Goal: Task Accomplishment & Management: Use online tool/utility

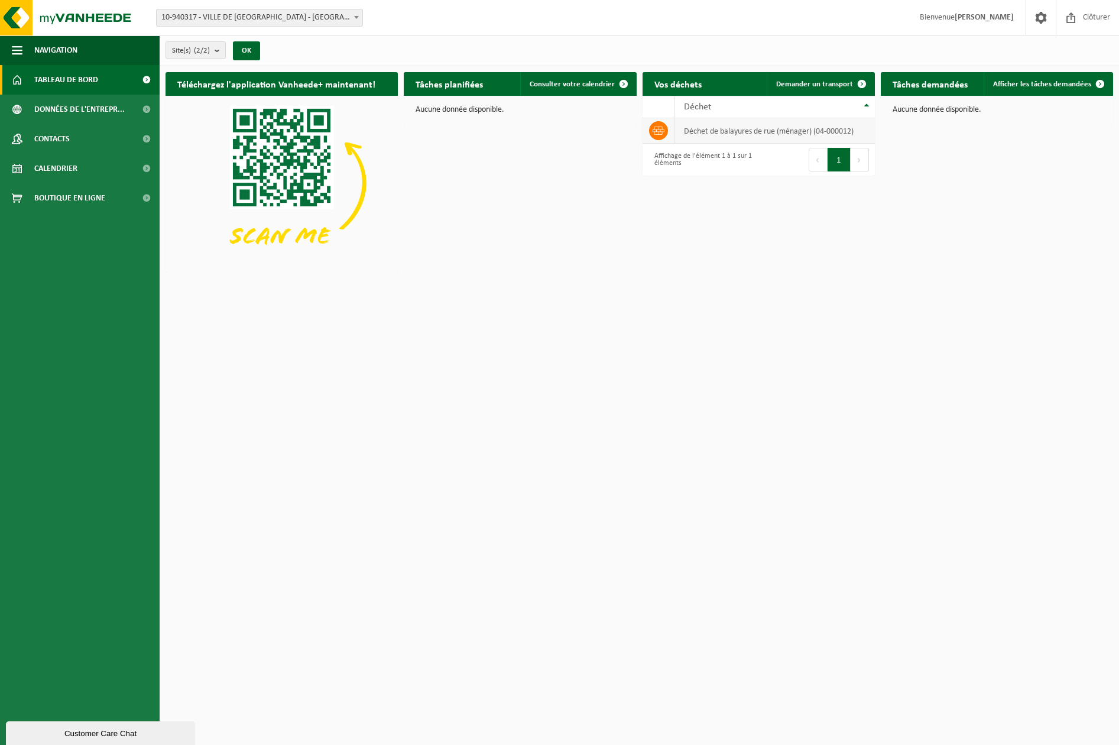
click at [707, 134] on td "déchet de balayures de rue (ménager) (04-000012)" at bounding box center [774, 130] width 199 height 25
click at [60, 176] on span "Calendrier" at bounding box center [55, 169] width 43 height 30
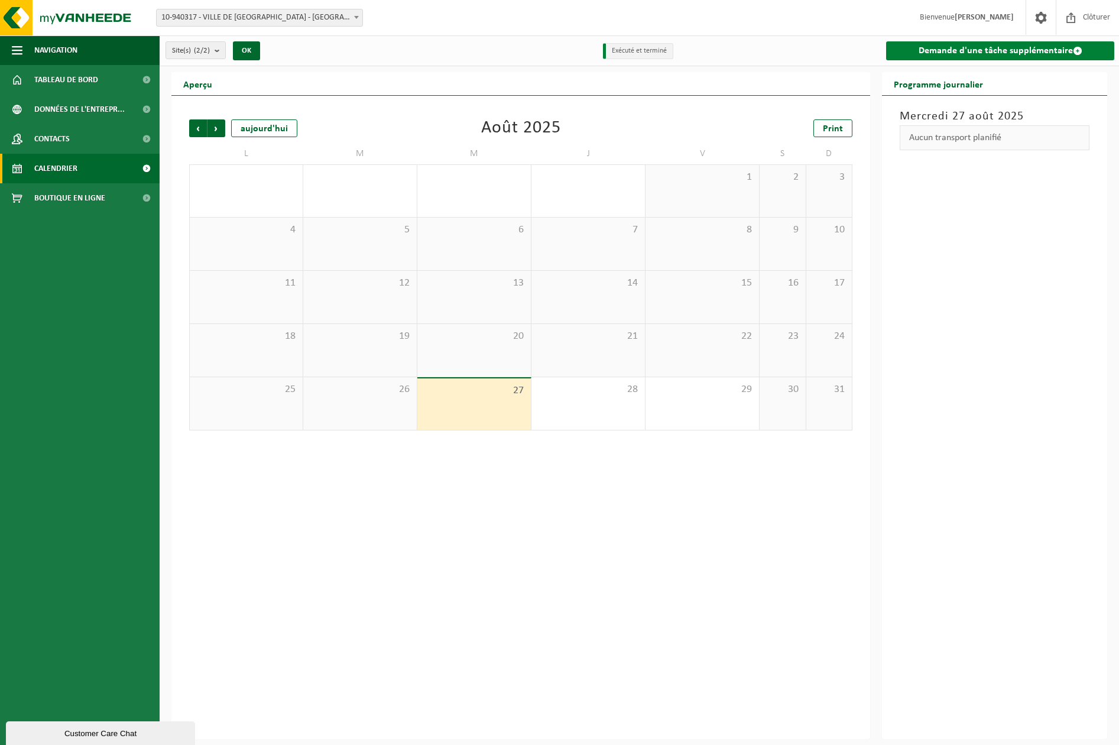
click at [1012, 52] on link "Demande d'une tâche supplémentaire" at bounding box center [1000, 50] width 228 height 19
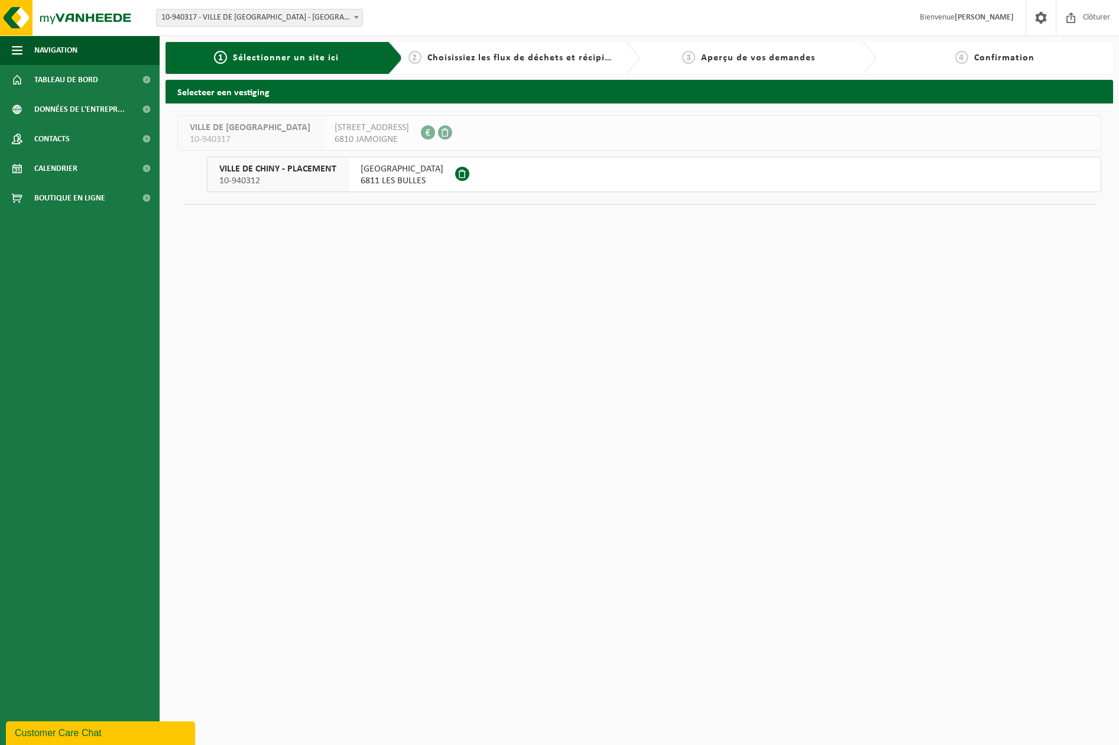
click at [396, 176] on span "6811 LES BULLES" at bounding box center [402, 181] width 83 height 12
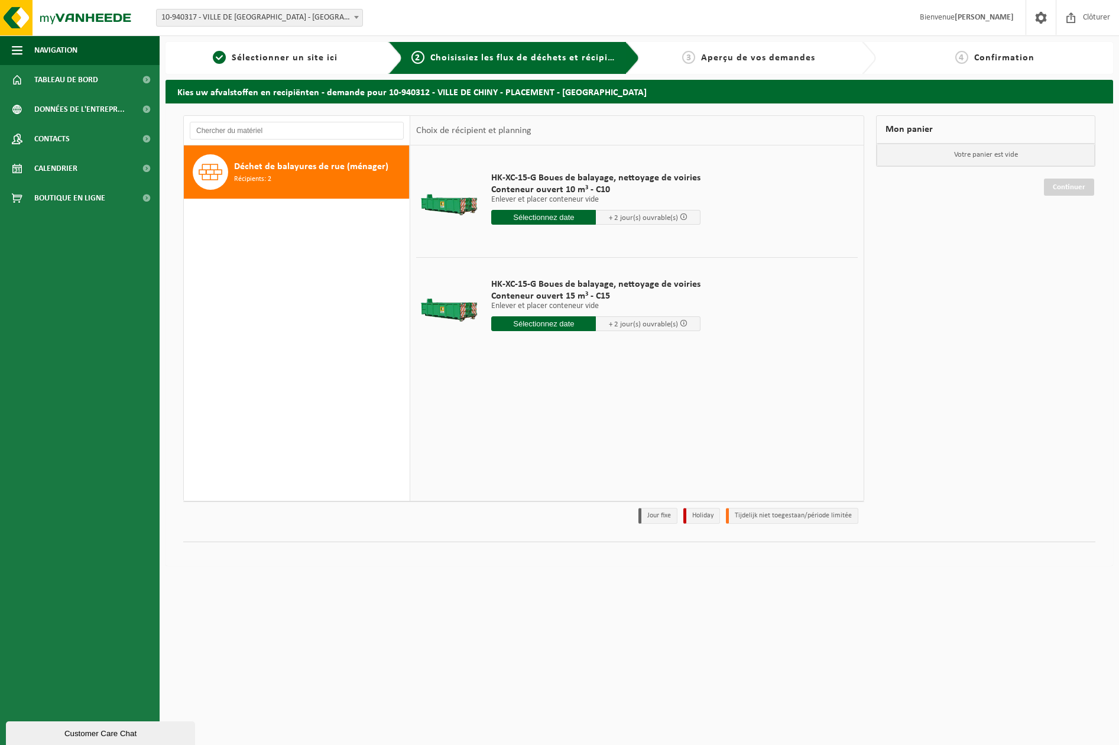
click at [552, 326] on input "text" at bounding box center [543, 323] width 105 height 15
click at [633, 346] on icon at bounding box center [625, 350] width 19 height 19
click at [497, 352] on icon at bounding box center [503, 350] width 19 height 19
click at [564, 466] on div "28" at bounding box center [565, 466] width 21 height 19
type input "à partir de 2025-08-28"
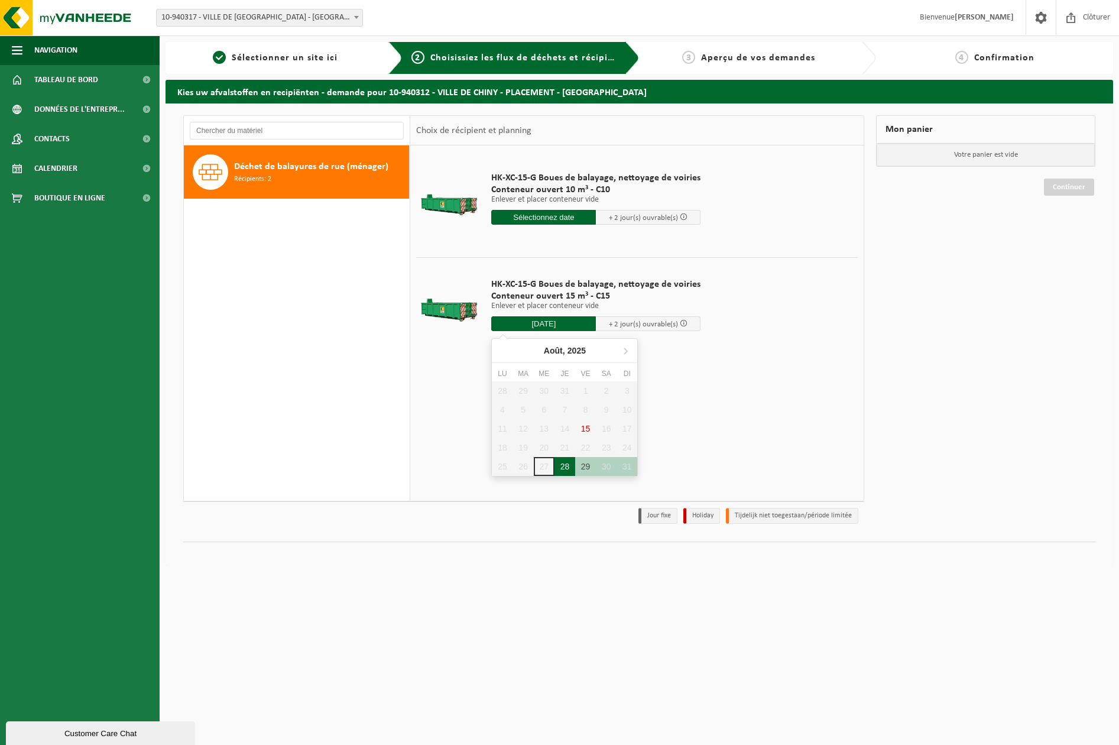
type input "2025-08-28"
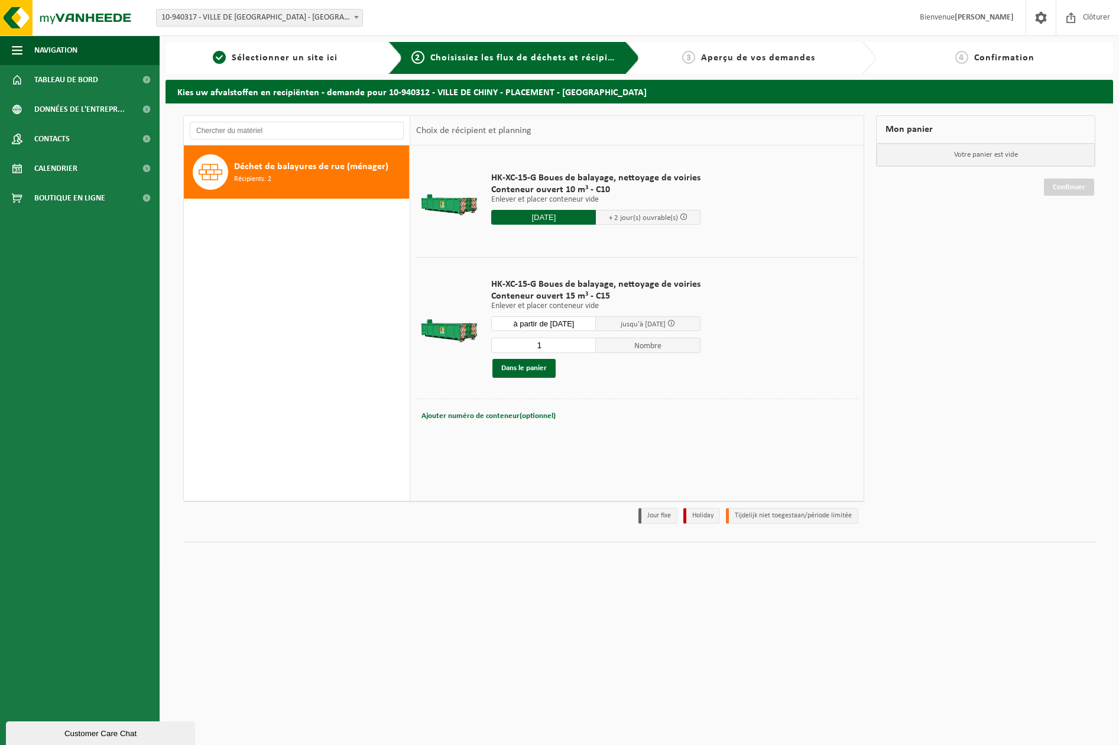
click at [675, 324] on span at bounding box center [671, 323] width 8 height 8
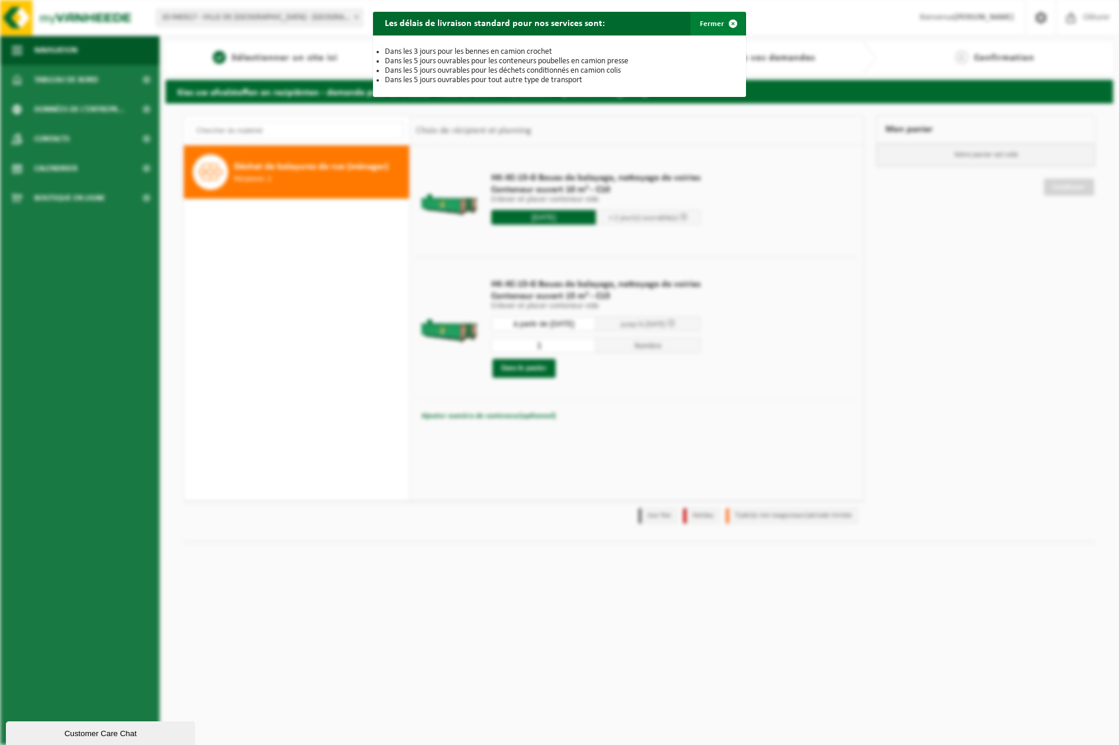
click at [722, 21] on span "button" at bounding box center [733, 24] width 24 height 24
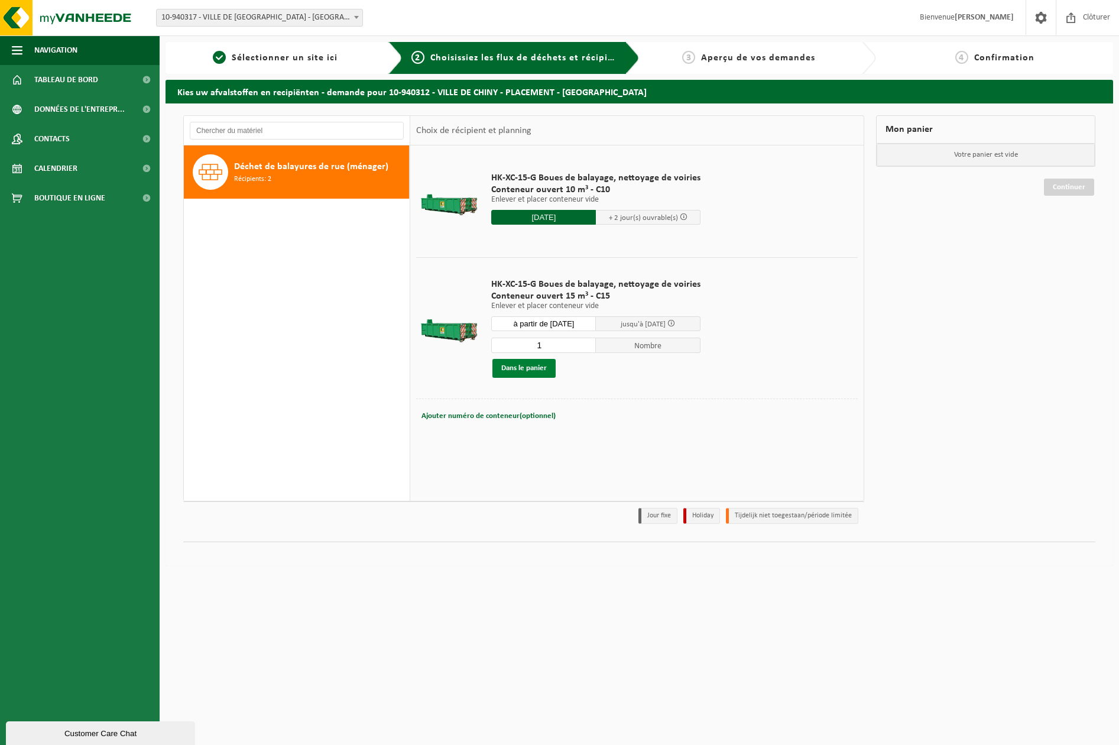
click at [516, 365] on button "Dans le panier" at bounding box center [523, 368] width 63 height 19
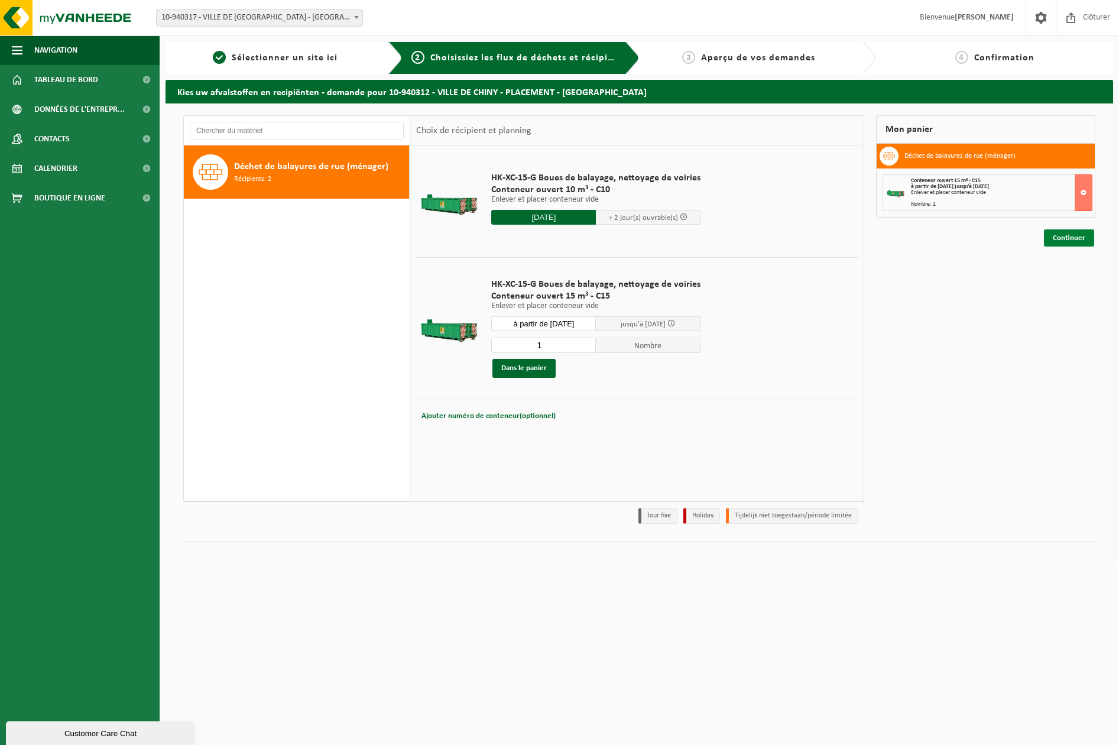
click at [1072, 239] on link "Continuer" at bounding box center [1069, 237] width 50 height 17
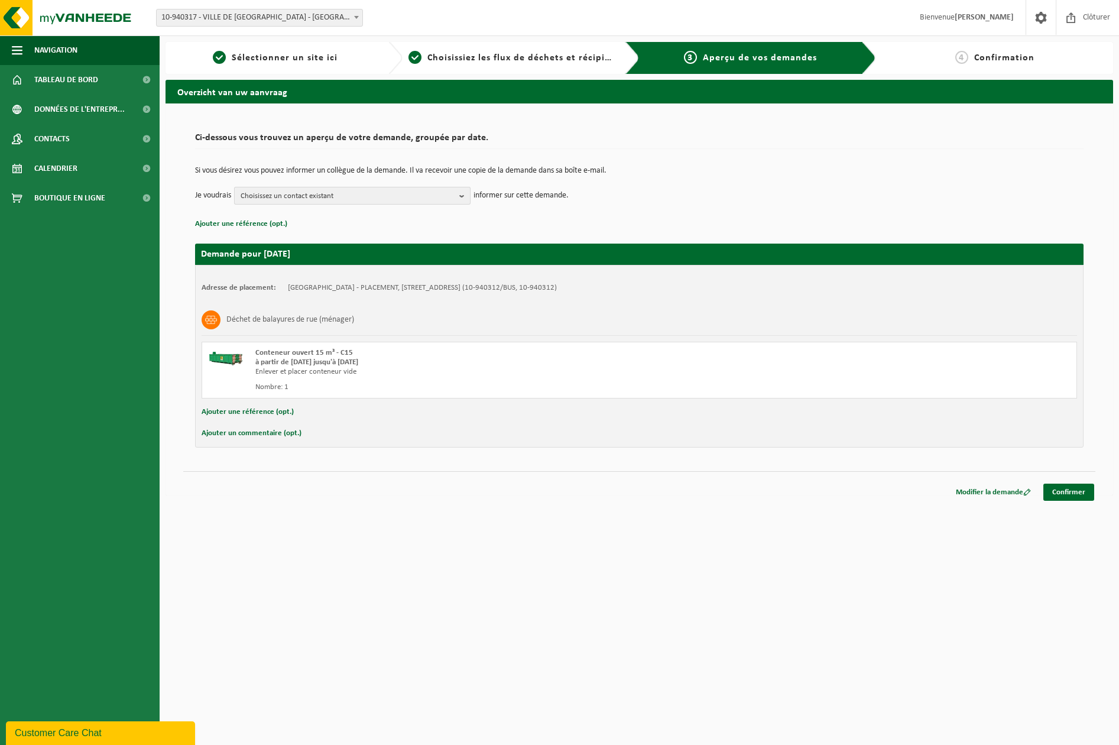
click at [378, 192] on span "Choisissez un contact existant" at bounding box center [348, 196] width 214 height 18
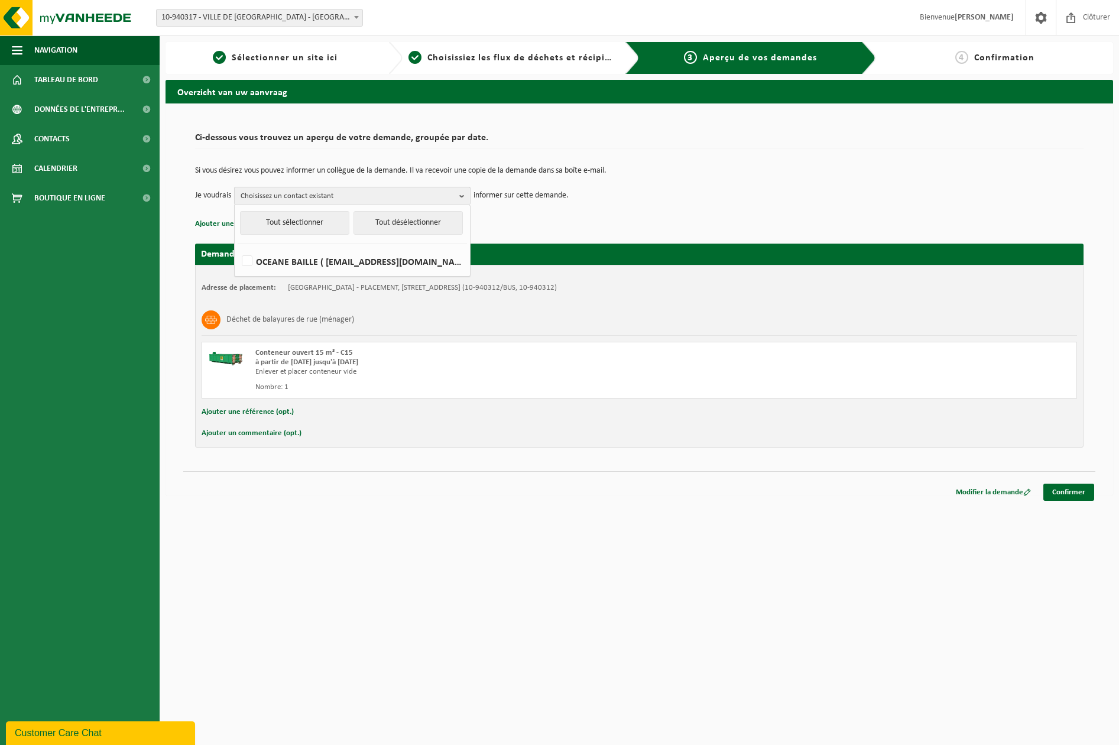
click at [378, 192] on span "Choisissez un contact existant" at bounding box center [348, 196] width 214 height 18
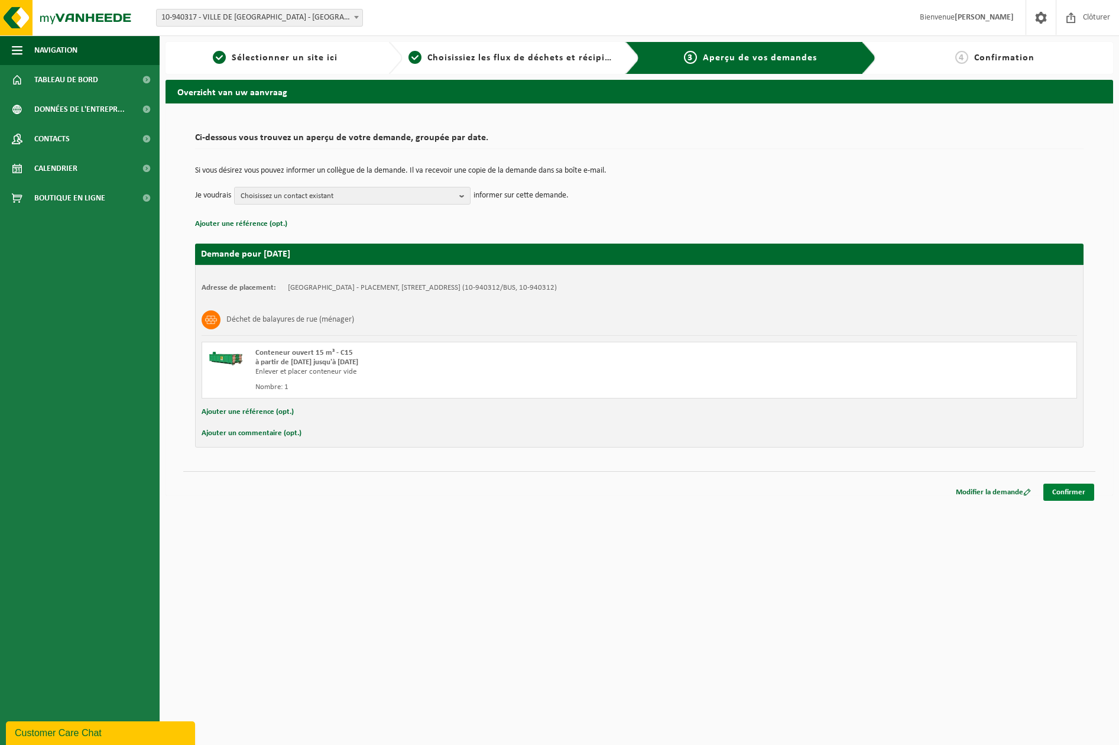
click at [1055, 490] on link "Confirmer" at bounding box center [1068, 492] width 51 height 17
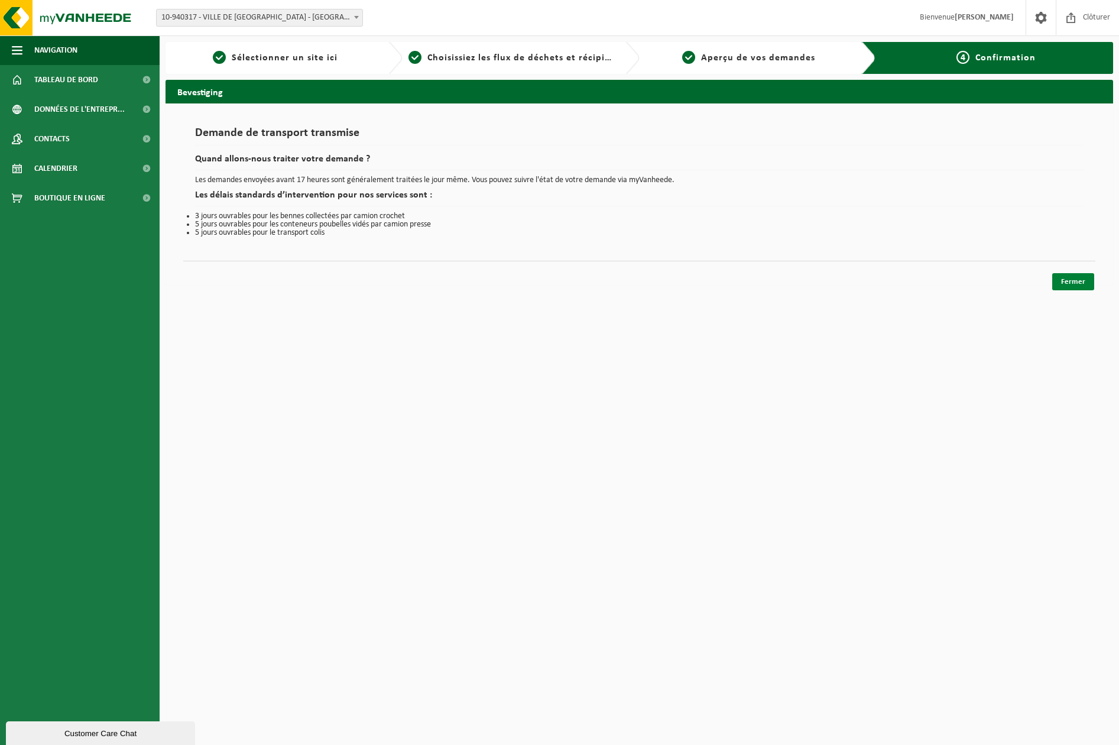
click at [1069, 280] on link "Fermer" at bounding box center [1073, 281] width 42 height 17
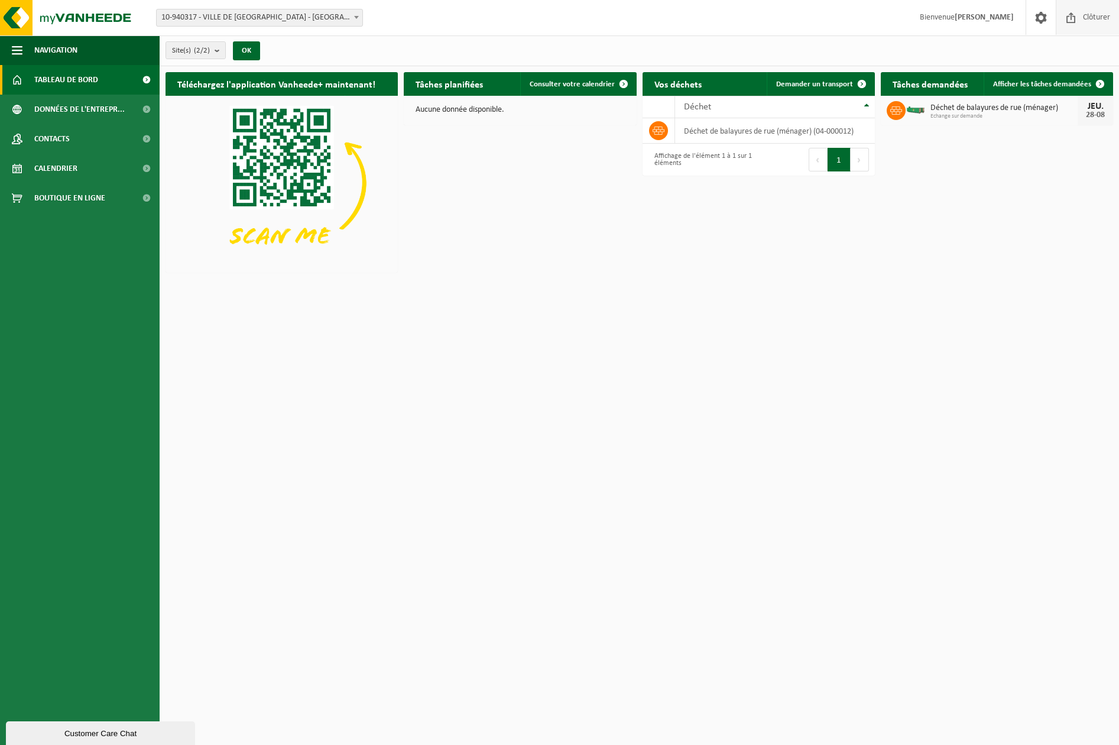
click at [1097, 16] on span "Clôturer" at bounding box center [1096, 17] width 33 height 35
